Goal: Transaction & Acquisition: Purchase product/service

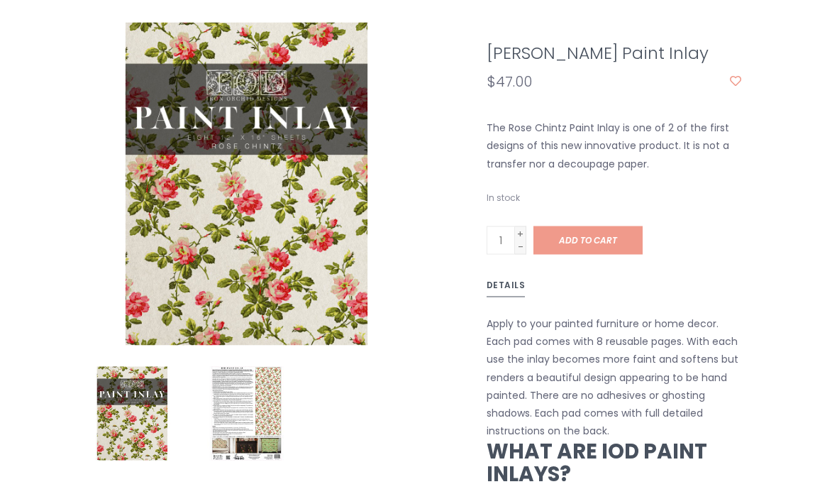
scroll to position [325, 0]
click at [613, 237] on span "Add to cart" at bounding box center [588, 239] width 58 height 12
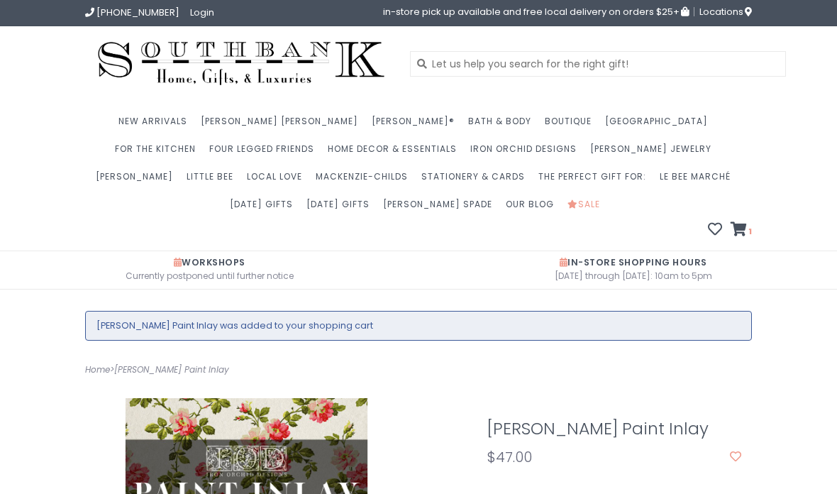
click at [740, 230] on icon at bounding box center [738, 229] width 16 height 14
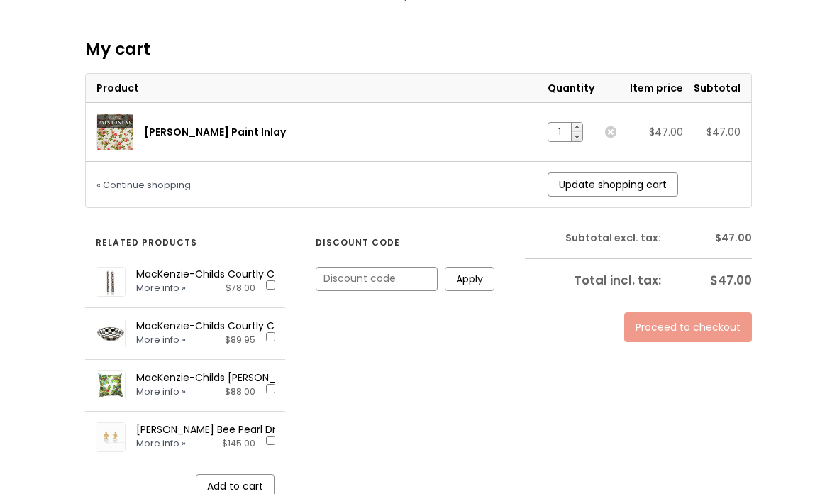
scroll to position [341, 0]
click at [714, 325] on link "Proceed to checkout" at bounding box center [688, 328] width 128 height 30
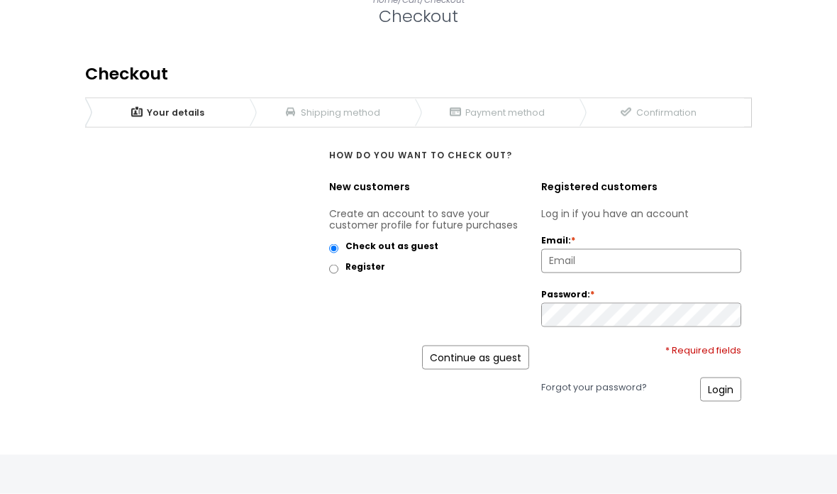
scroll to position [318, 0]
click at [502, 355] on link "Continue as guest" at bounding box center [475, 357] width 107 height 24
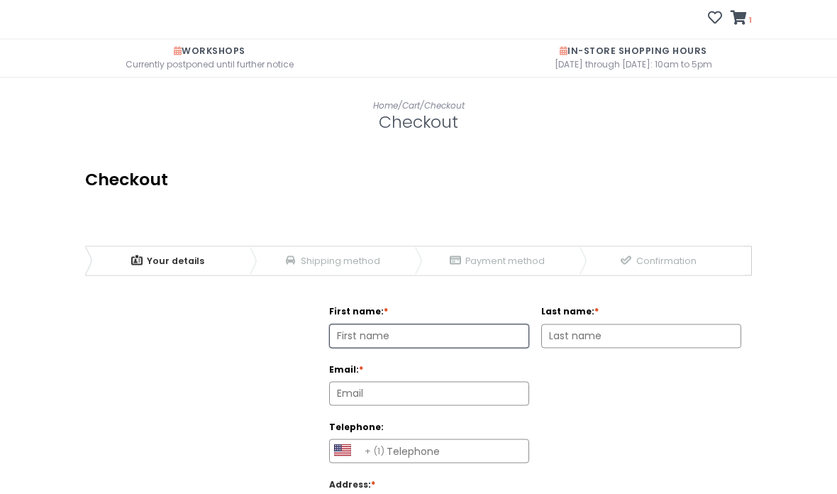
scroll to position [155, 0]
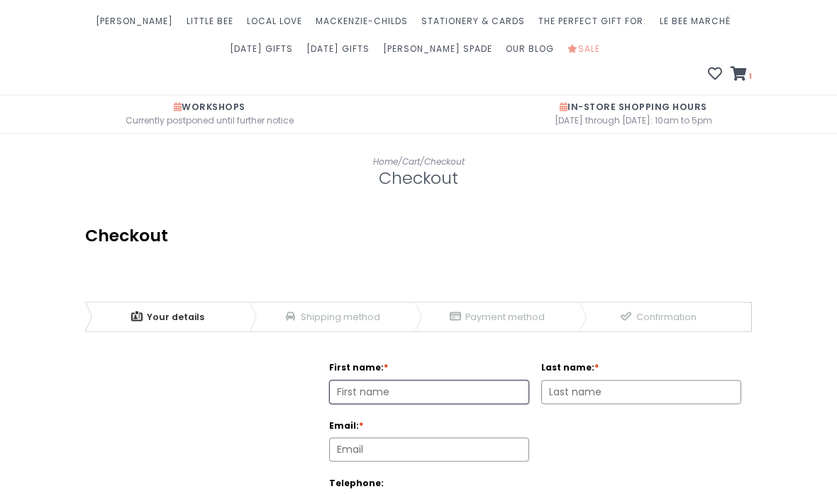
click at [449, 385] on input "First name: *" at bounding box center [429, 392] width 199 height 23
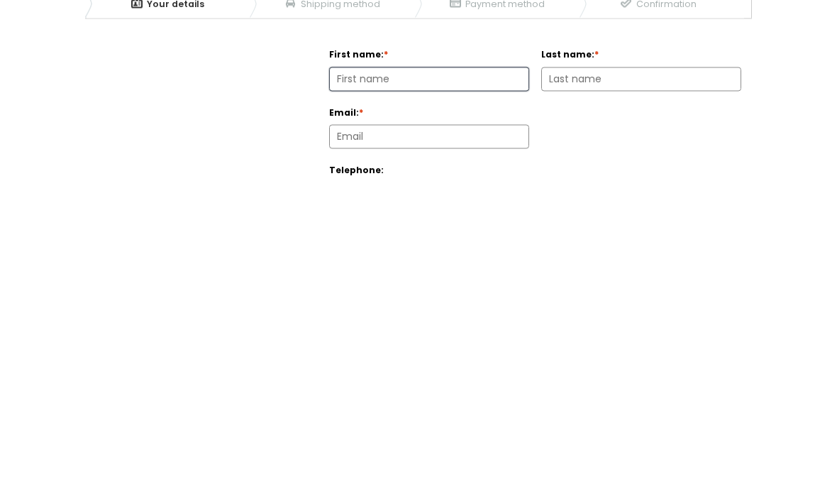
type input "[PERSON_NAME]"
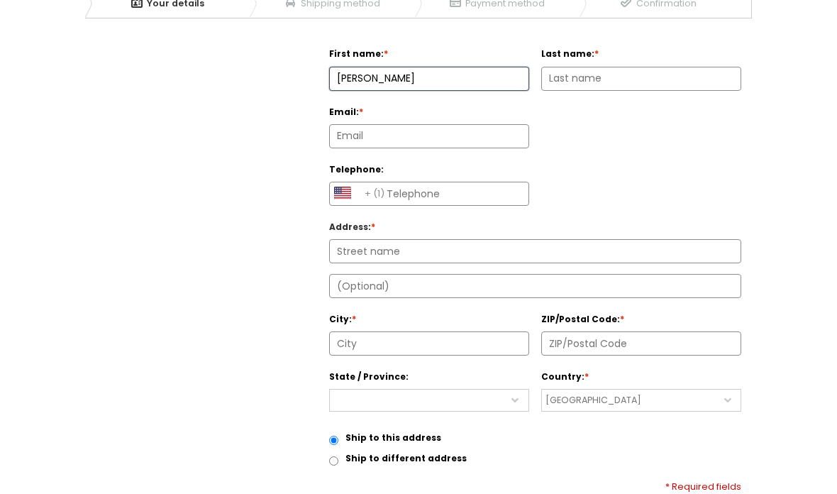
type input "[PERSON_NAME]"
type input "kslerb3@yahoo.com"
select select "AS|1"
type input "3148081908"
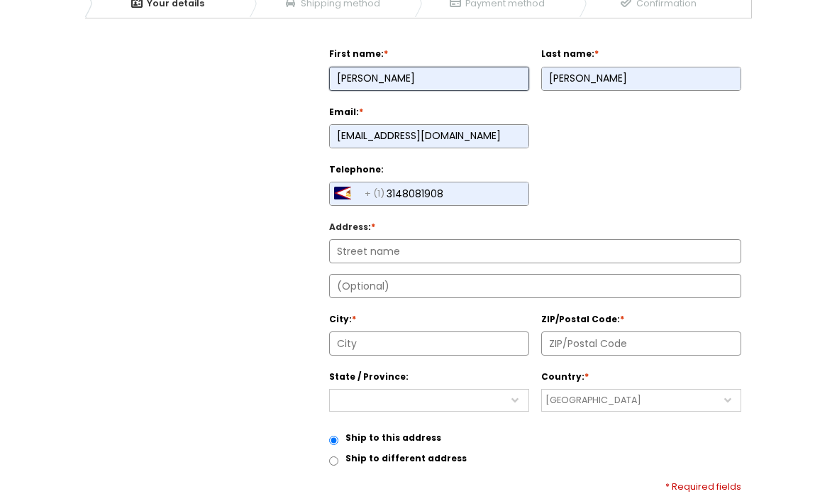
type input "842 PEACE HAVEN DR"
type input "63125-5062"
type input "SAINT LOUIS"
select select "4189"
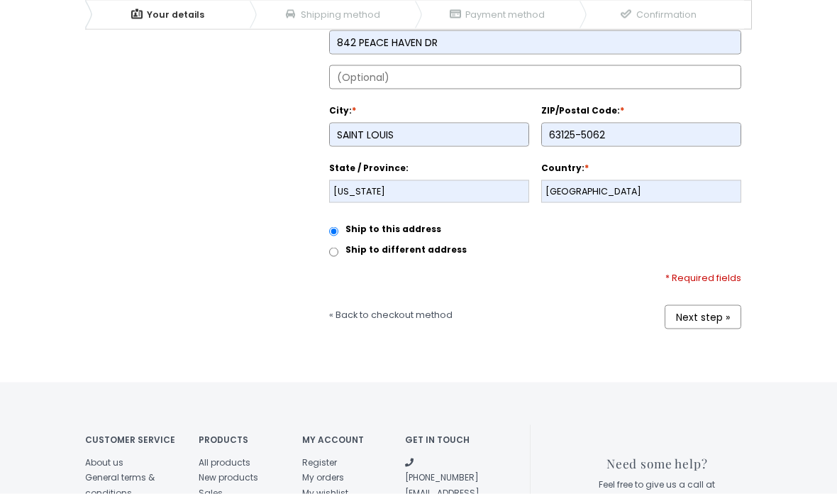
scroll to position [689, 0]
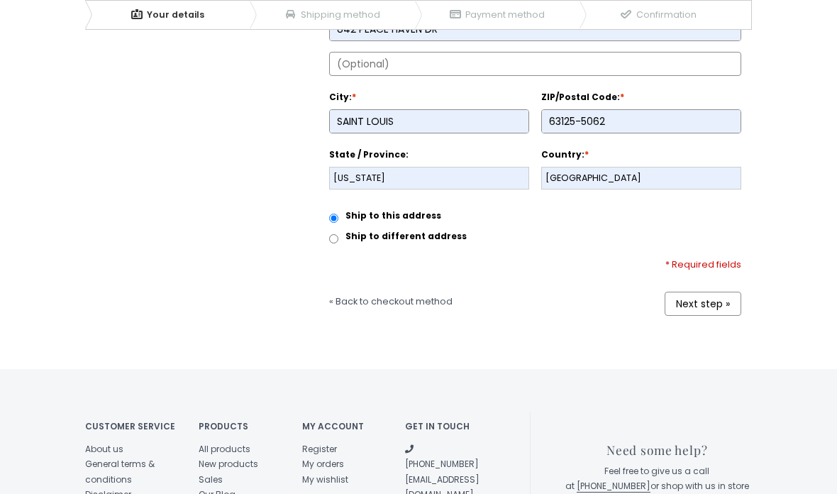
click at [701, 307] on link "Next step »" at bounding box center [702, 303] width 77 height 24
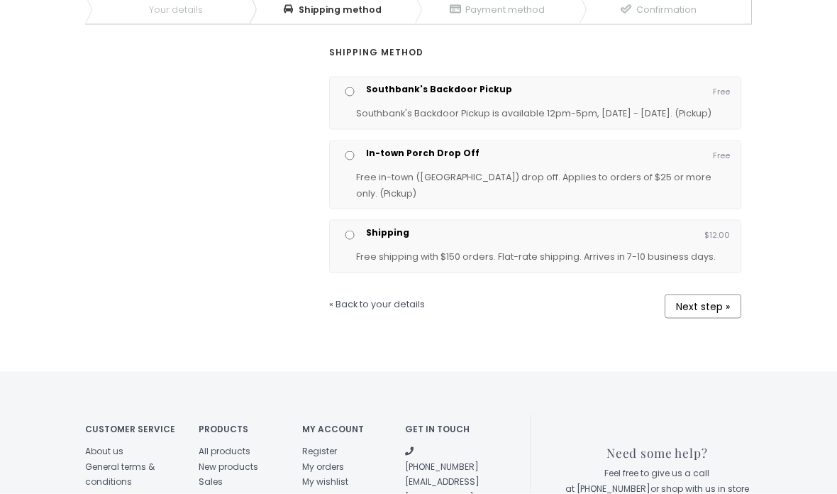
scroll to position [420, 0]
click at [355, 231] on input "Shipping" at bounding box center [349, 234] width 18 height 9
radio input "true"
click at [712, 301] on link "Next step »" at bounding box center [702, 306] width 77 height 24
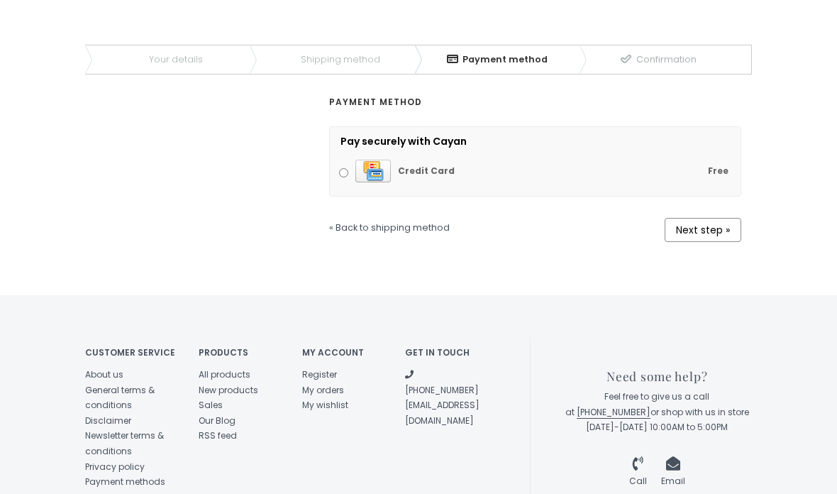
scroll to position [412, 0]
click at [714, 225] on link "Next step »" at bounding box center [702, 230] width 77 height 24
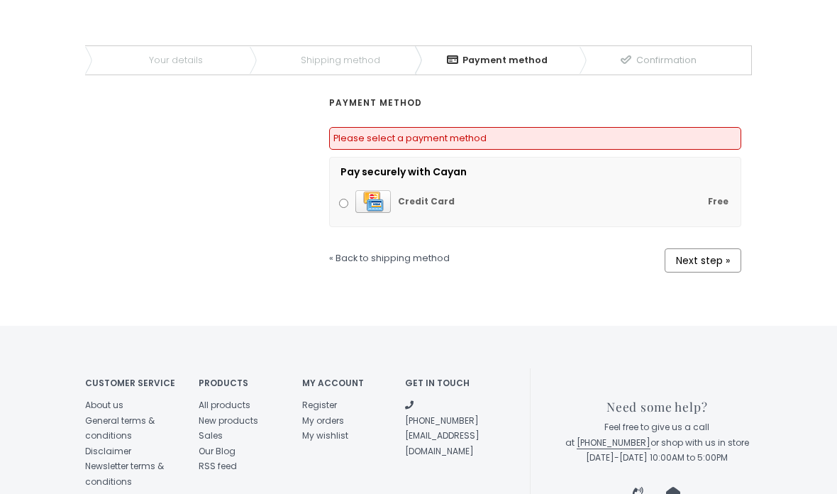
click at [352, 201] on label "Free Credit Card" at bounding box center [533, 202] width 389 height 33
click at [348, 201] on input "Free Credit Card" at bounding box center [343, 203] width 9 height 9
radio input "true"
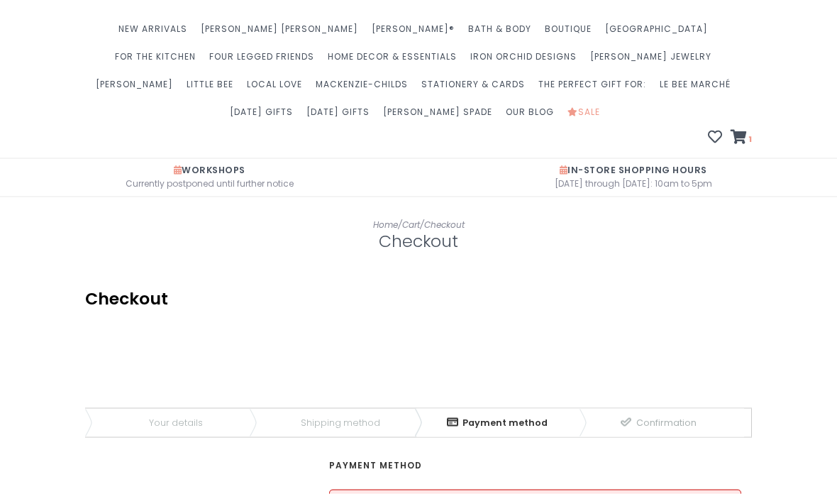
scroll to position [0, 0]
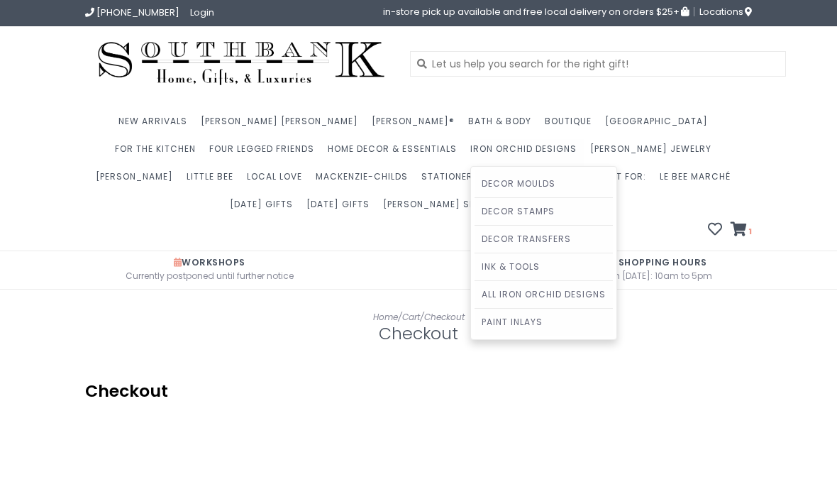
click at [474, 321] on link "Paint Inlays" at bounding box center [543, 321] width 138 height 27
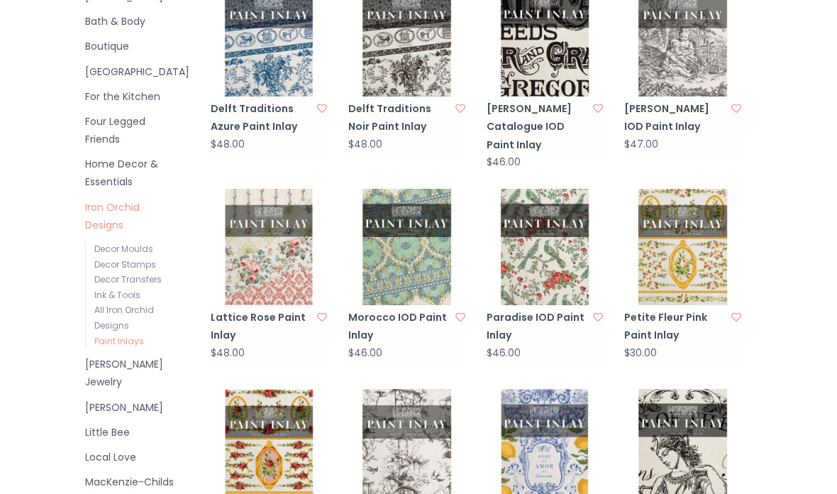
scroll to position [435, 0]
click at [157, 303] on li "All Iron Orchid Designs" at bounding box center [136, 318] width 84 height 30
click at [116, 304] on link "All Iron Orchid Designs" at bounding box center [124, 318] width 60 height 28
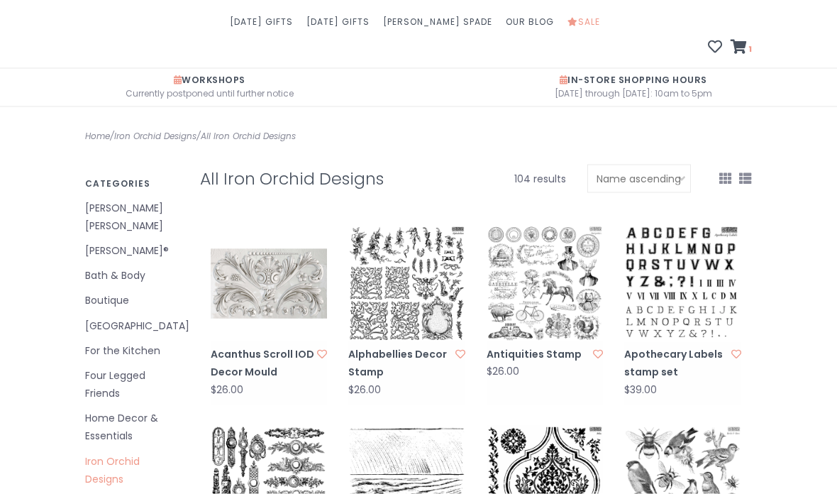
scroll to position [188, 0]
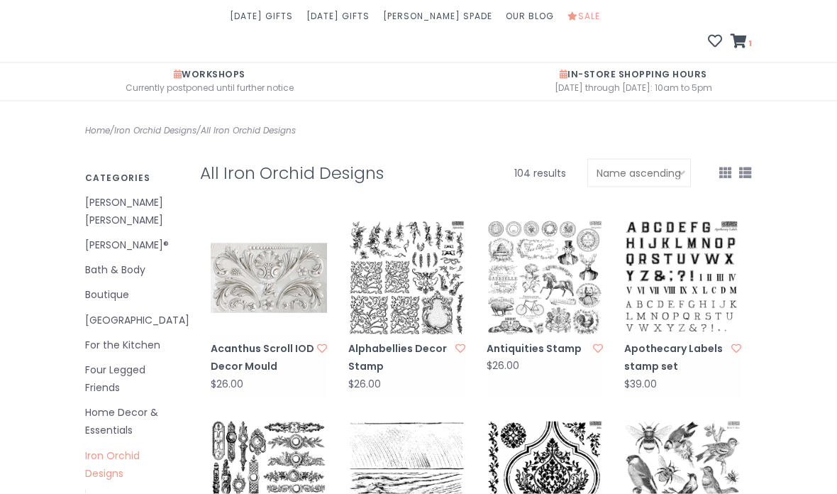
click at [415, 286] on img at bounding box center [406, 278] width 117 height 117
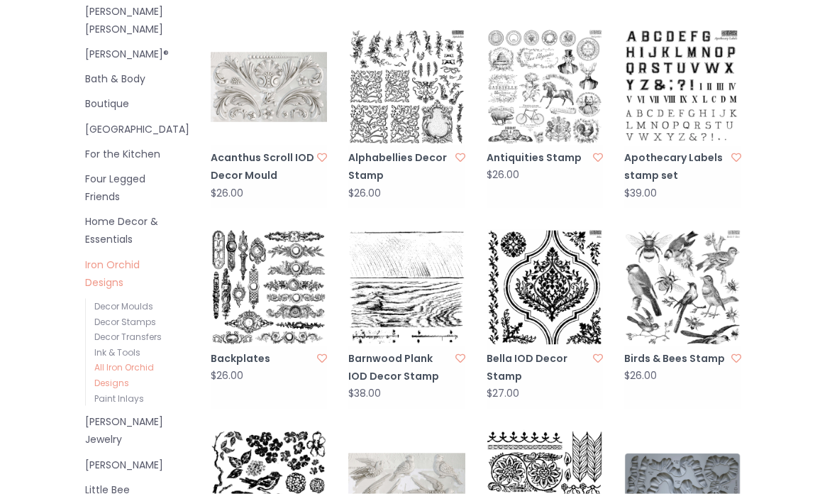
scroll to position [380, 0]
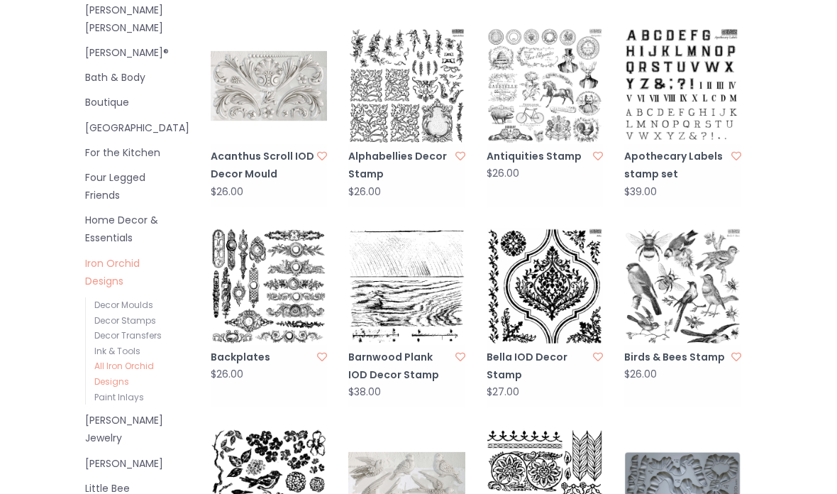
click at [301, 309] on img at bounding box center [269, 286] width 117 height 117
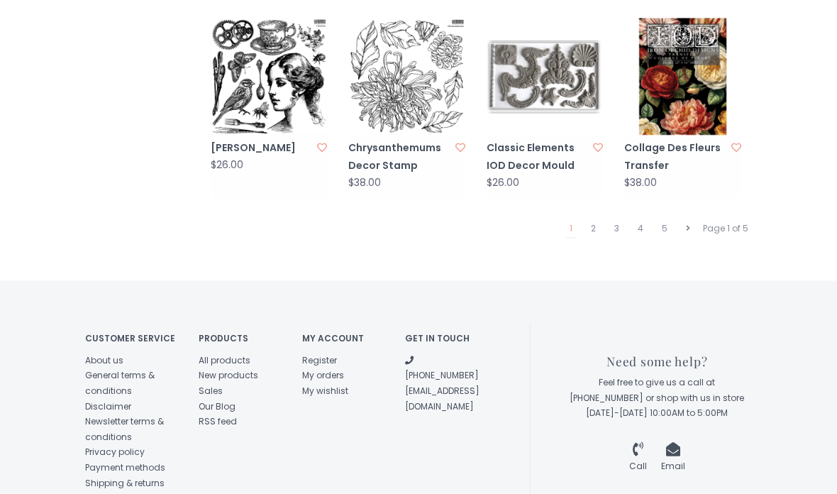
scroll to position [1400, 0]
click at [594, 225] on link "2" at bounding box center [593, 227] width 12 height 18
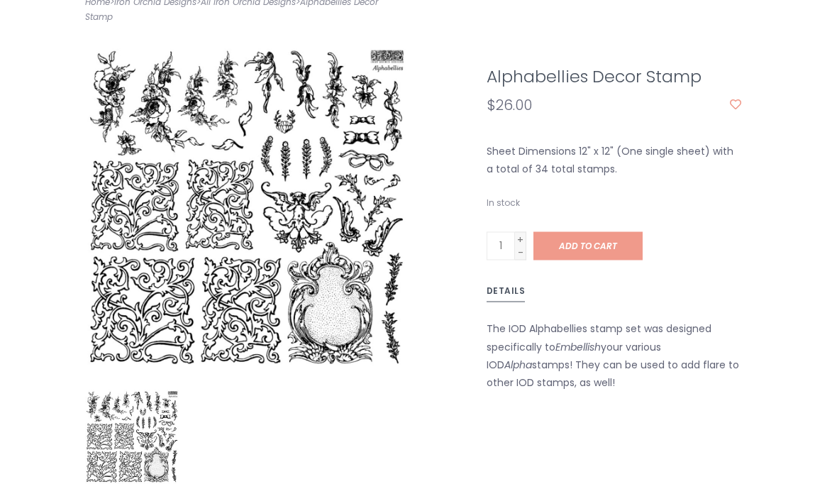
scroll to position [303, 0]
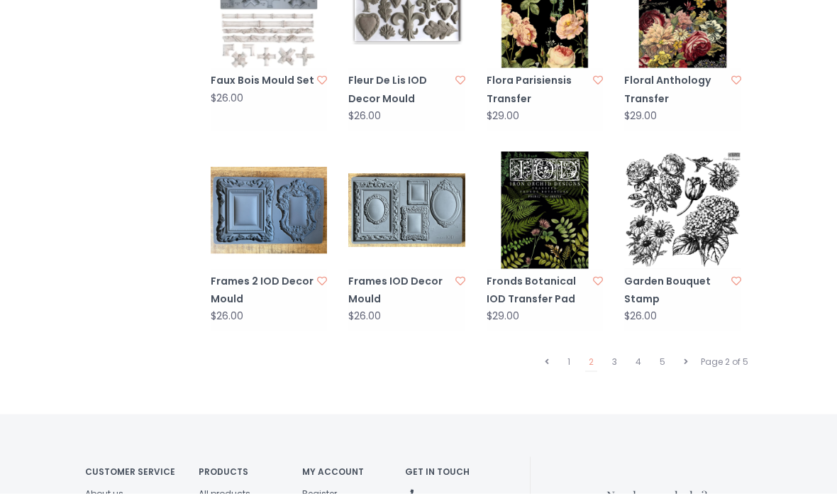
scroll to position [1259, 0]
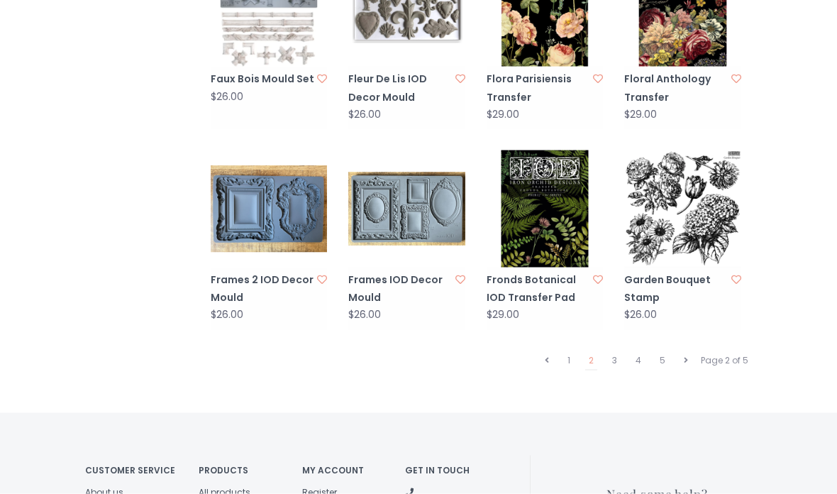
click at [620, 357] on link "3" at bounding box center [614, 360] width 12 height 18
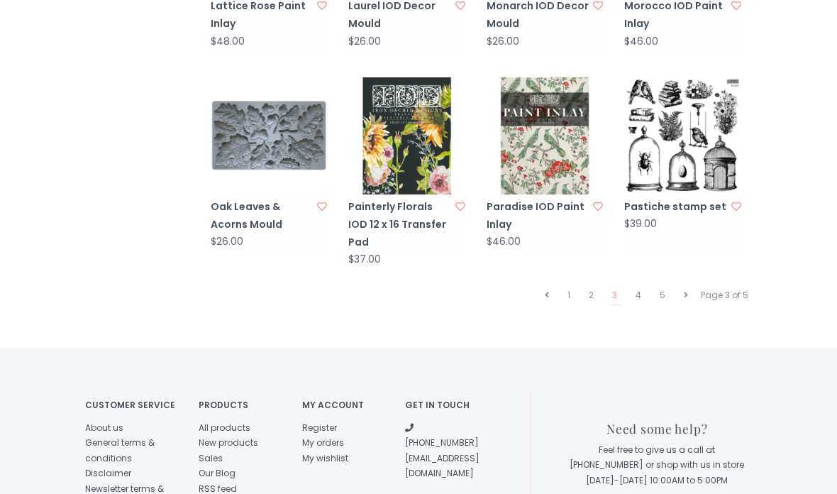
scroll to position [1377, 0]
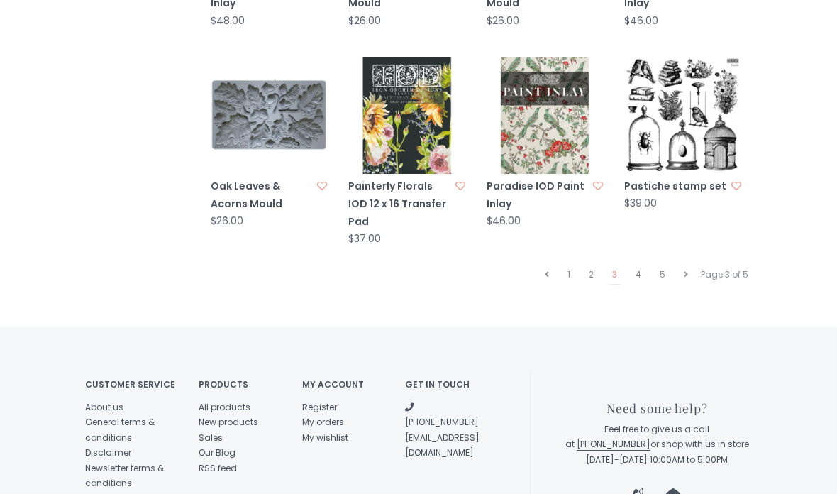
click at [643, 265] on link "4" at bounding box center [638, 274] width 13 height 18
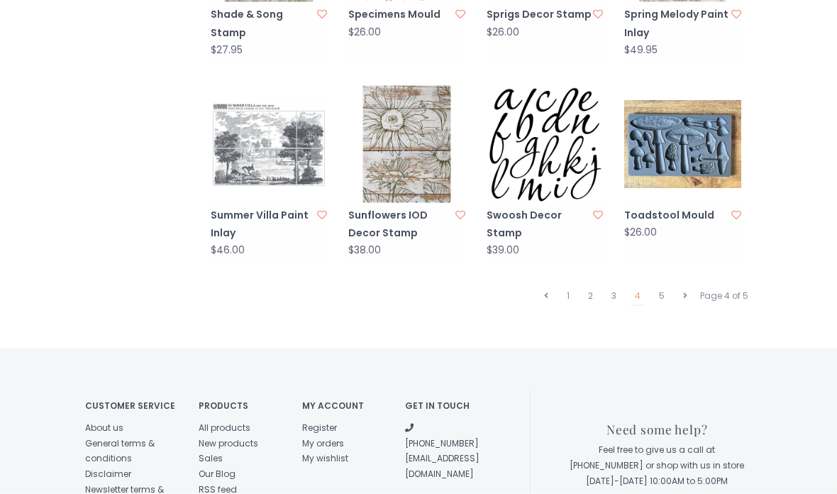
scroll to position [1325, 0]
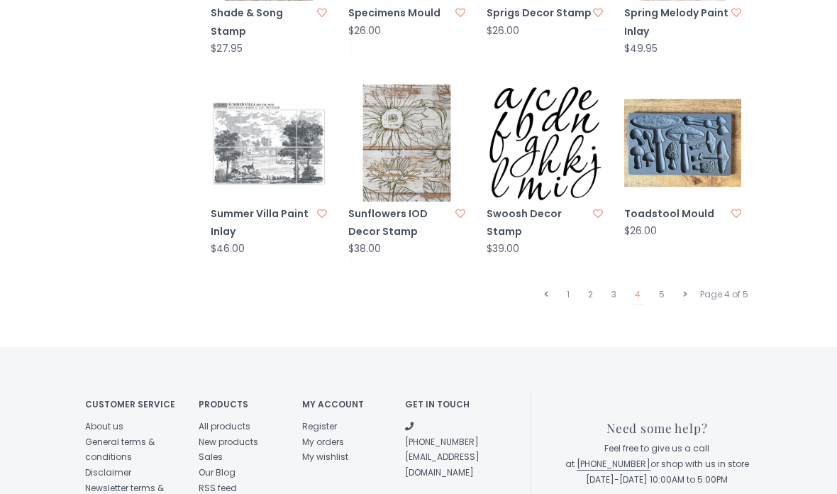
click at [662, 292] on link "5" at bounding box center [661, 294] width 13 height 18
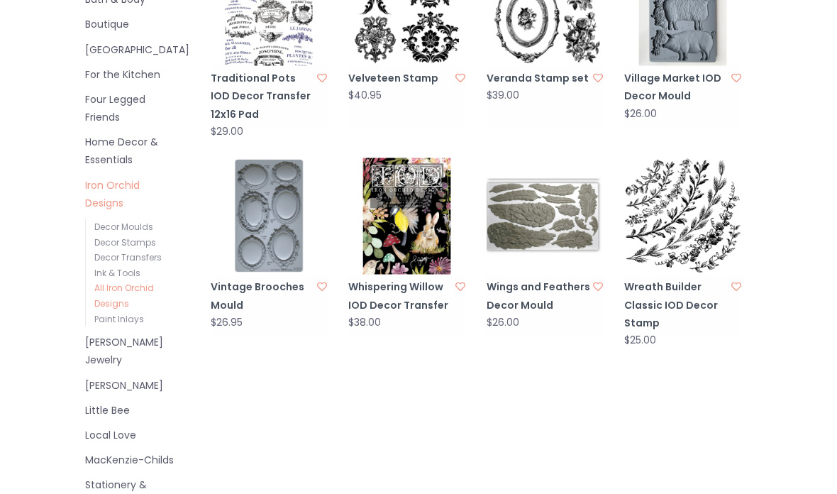
scroll to position [459, 0]
click at [279, 87] on link "Traditional Pots IOD Decor Transfer 12x16 Pad" at bounding box center [263, 96] width 105 height 54
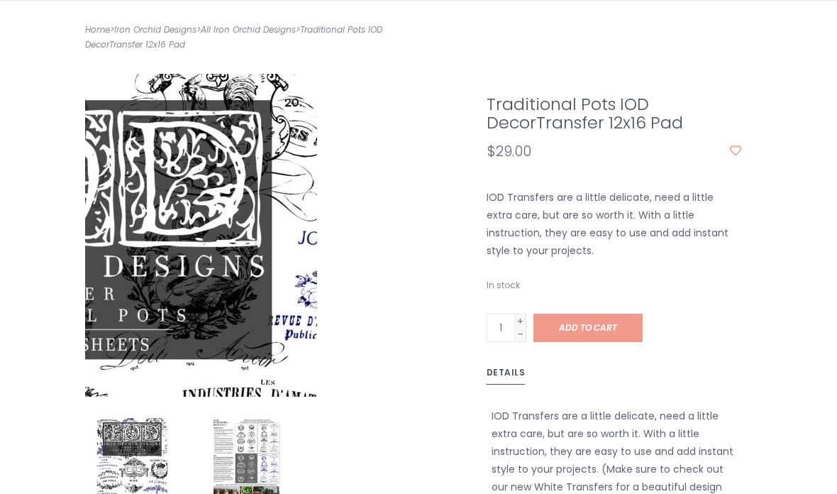
scroll to position [350, 0]
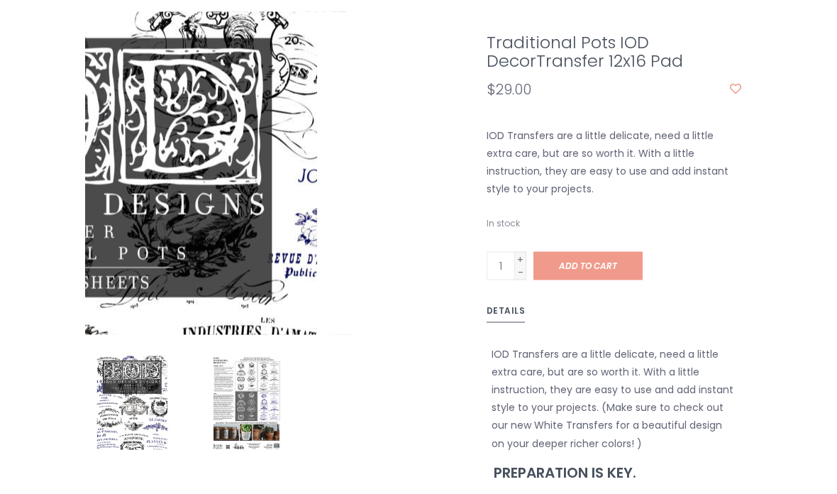
click at [225, 378] on img at bounding box center [247, 403] width 94 height 94
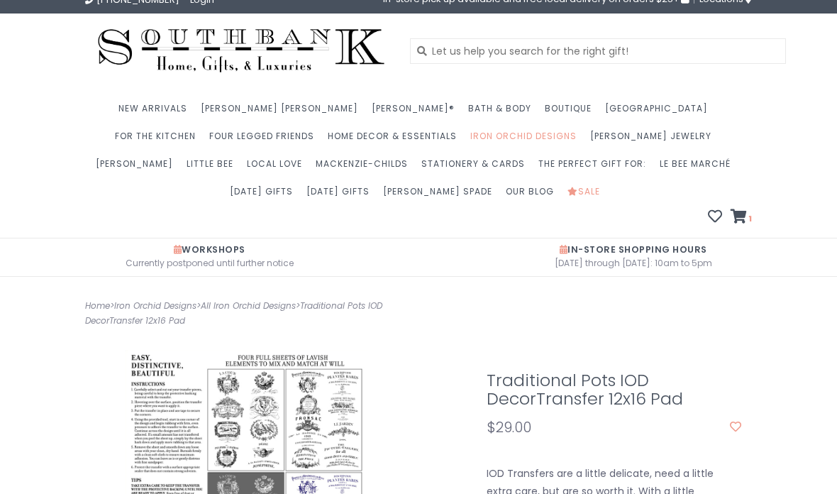
scroll to position [0, 0]
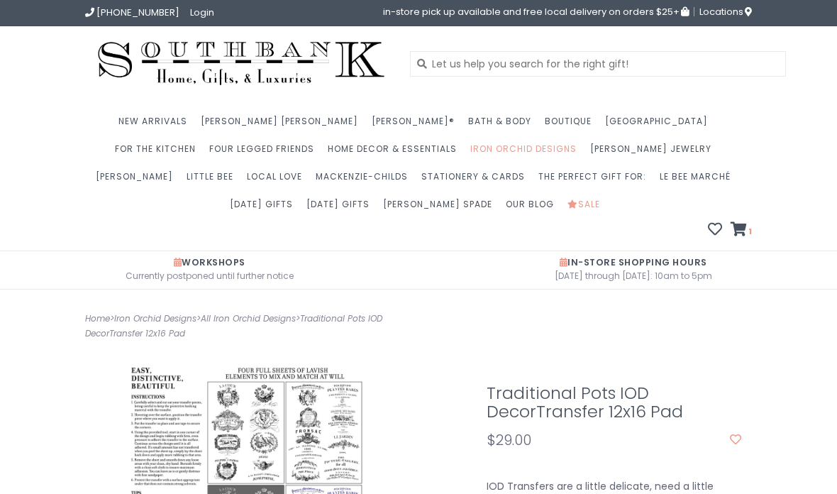
click at [659, 169] on link "Le Bee Marché" at bounding box center [698, 181] width 78 height 28
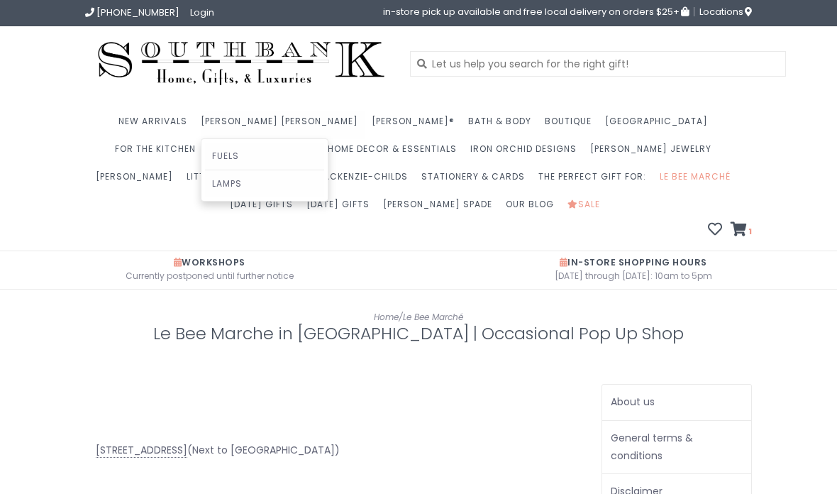
click at [205, 182] on link "Lamps" at bounding box center [264, 183] width 119 height 27
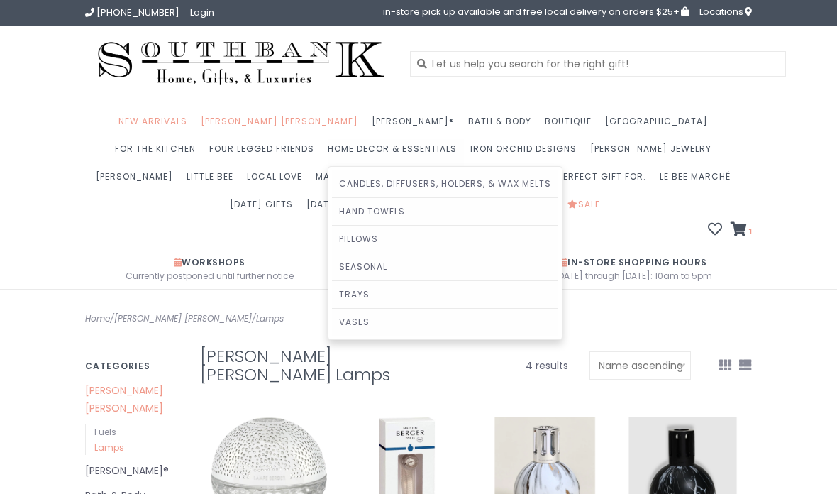
click at [332, 262] on link "Seasonal" at bounding box center [445, 266] width 226 height 27
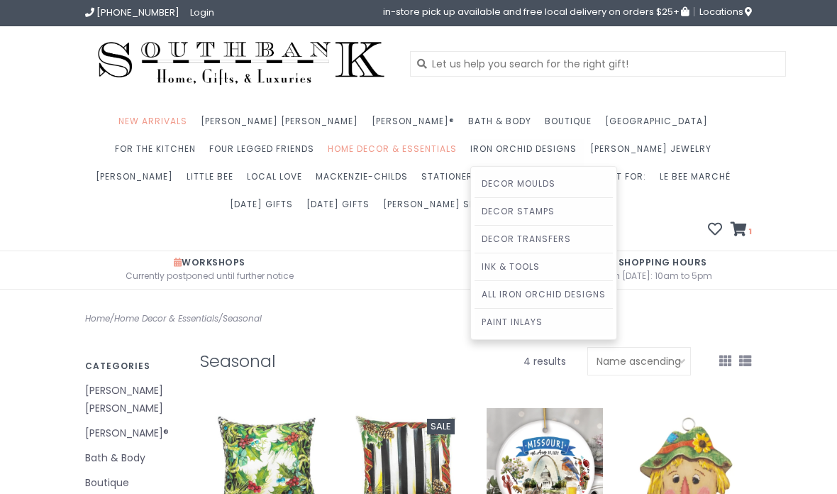
click at [474, 272] on link "Ink & Tools" at bounding box center [543, 266] width 138 height 27
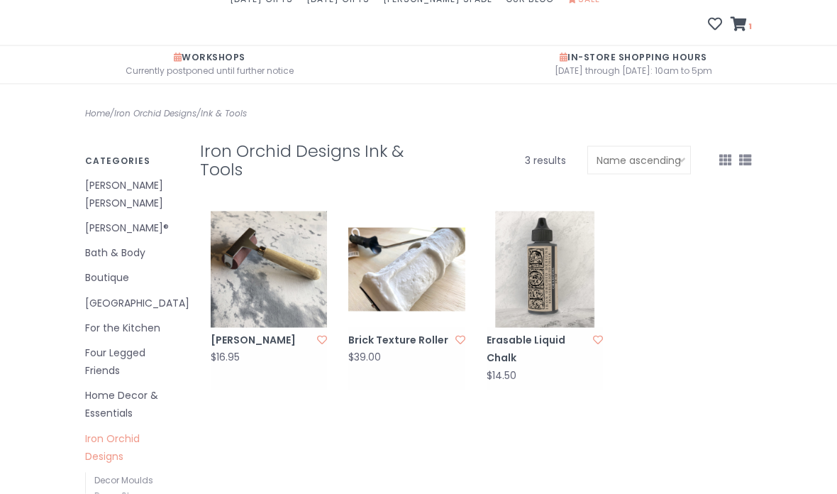
scroll to position [206, 0]
click at [506, 340] on link "Erasable Liquid Chalk" at bounding box center [538, 347] width 105 height 35
